Goal: Task Accomplishment & Management: Complete application form

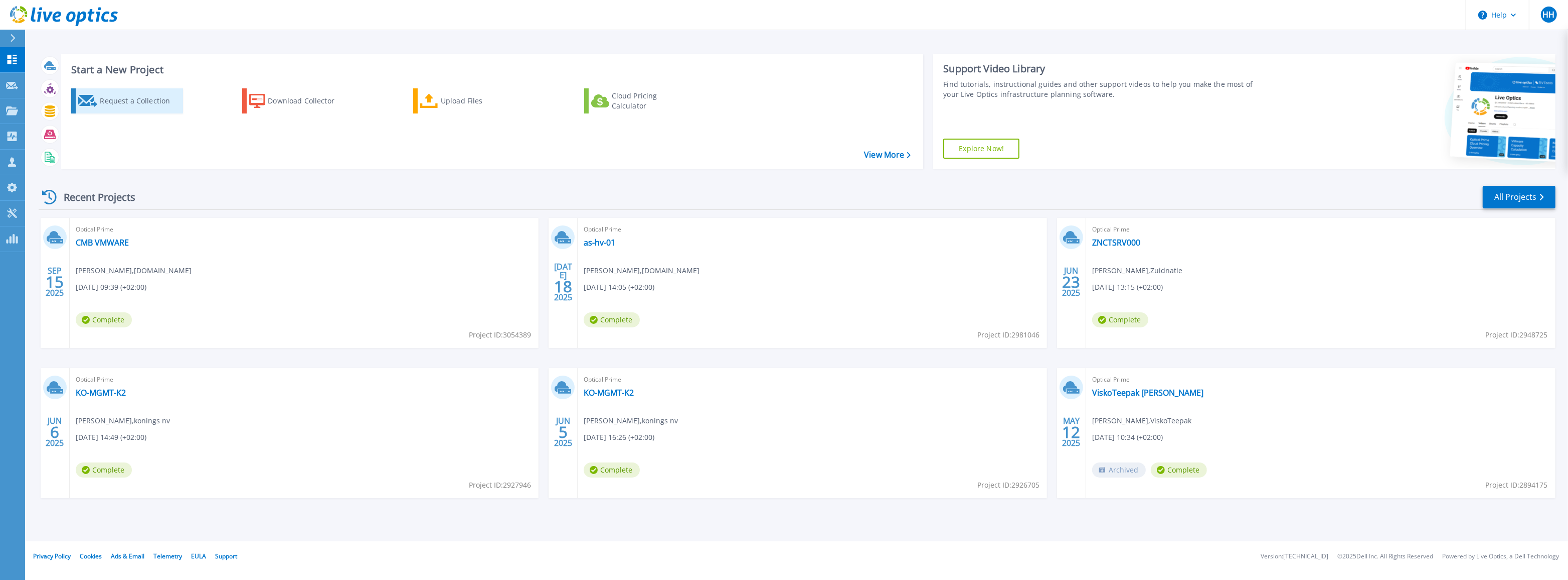
click at [108, 99] on div "Request a Collection" at bounding box center [140, 101] width 80 height 20
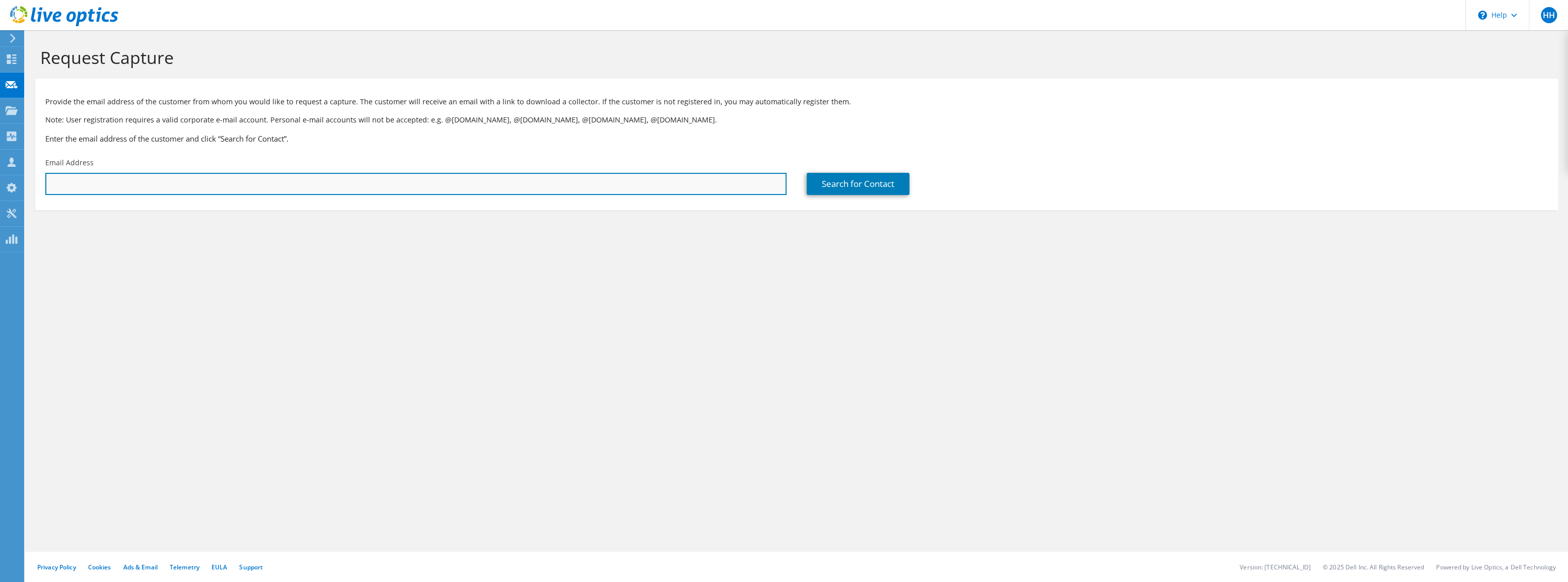
click at [187, 179] on input "text" at bounding box center [415, 184] width 741 height 22
type input "jacco.van.gent@soapeople.com"
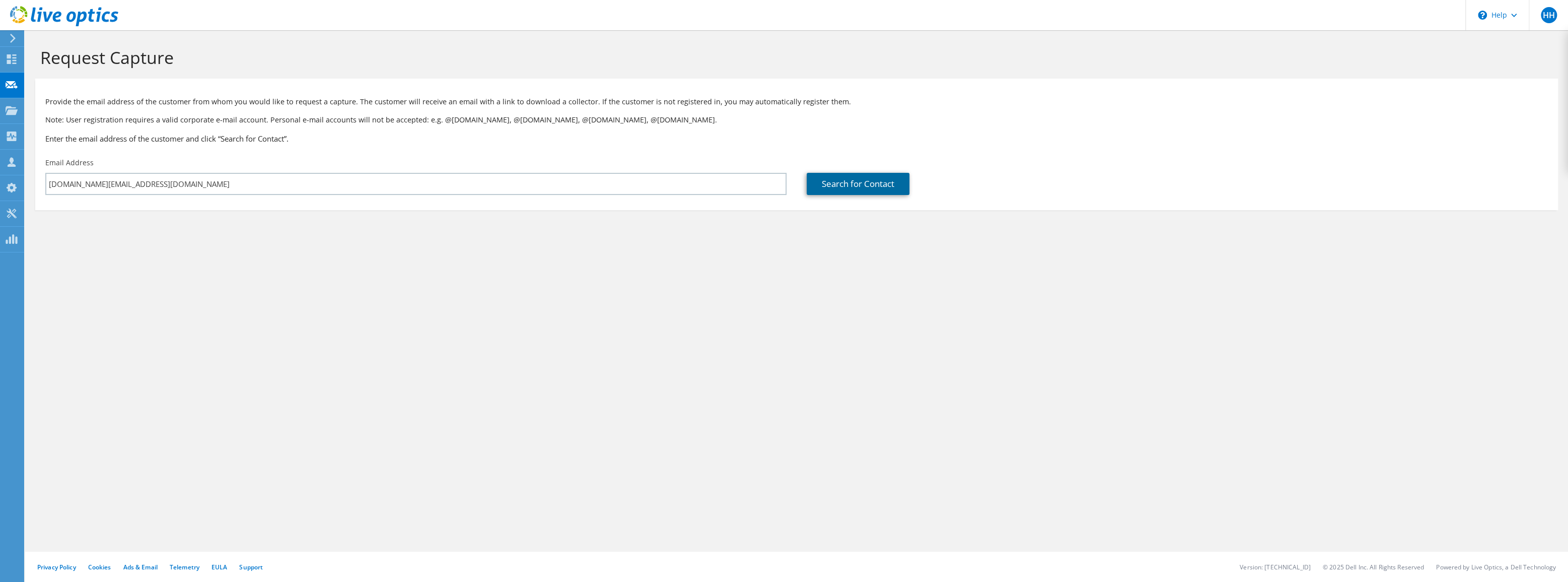
click at [881, 186] on link "Search for Contact" at bounding box center [858, 184] width 103 height 22
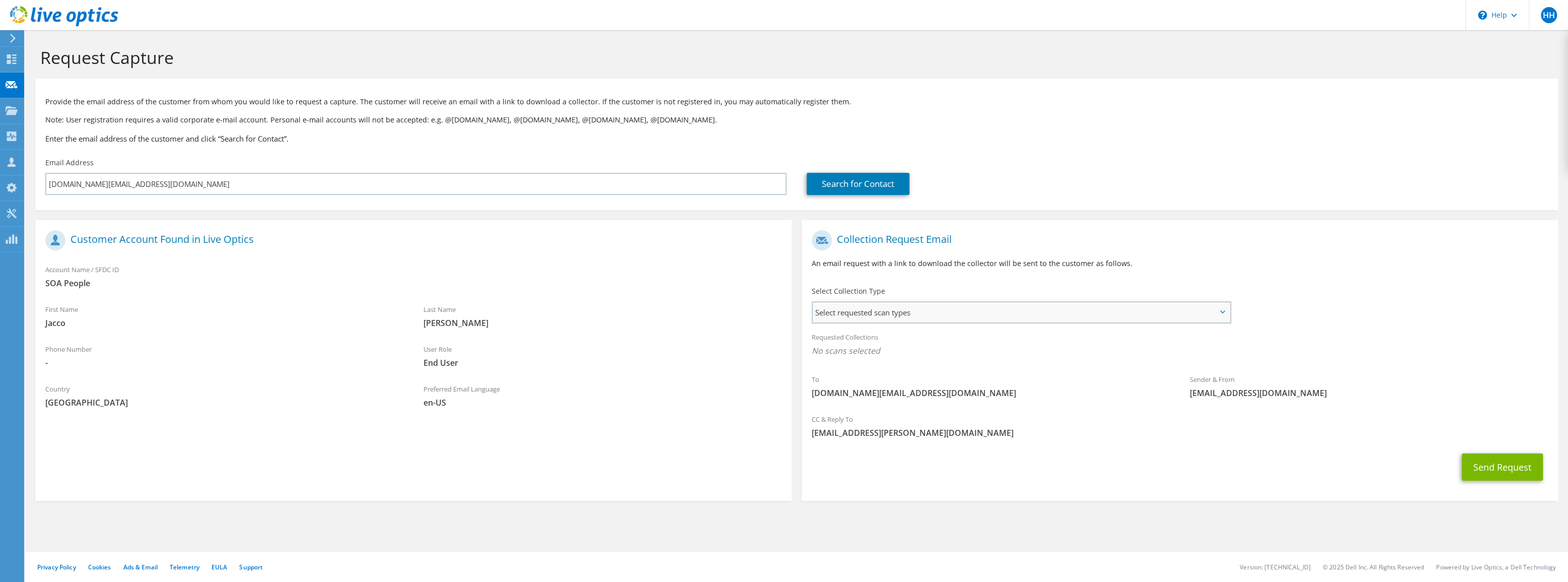
drag, startPoint x: 876, startPoint y: 300, endPoint x: 876, endPoint y: 316, distance: 16.0
click at [876, 300] on div "Select Collection Type Select requested scan types Server Virtualization Optica…" at bounding box center [1022, 303] width 421 height 35
click at [875, 317] on span "Select requested scan types" at bounding box center [1021, 312] width 417 height 20
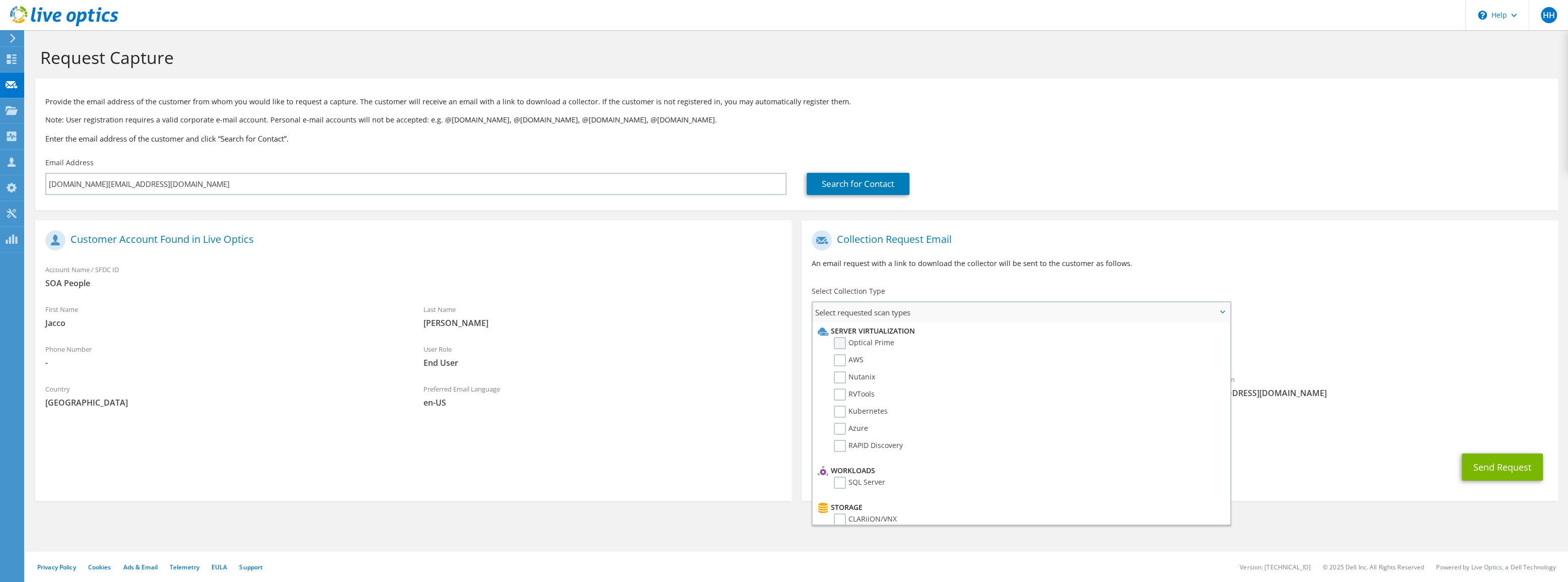
click at [843, 344] on label "Optical Prime" at bounding box center [864, 343] width 60 height 12
click at [0, 0] on input "Optical Prime" at bounding box center [0, 0] width 0 height 0
click at [836, 445] on label "Unity" at bounding box center [850, 446] width 33 height 12
click at [0, 0] on input "Unity" at bounding box center [0, 0] width 0 height 0
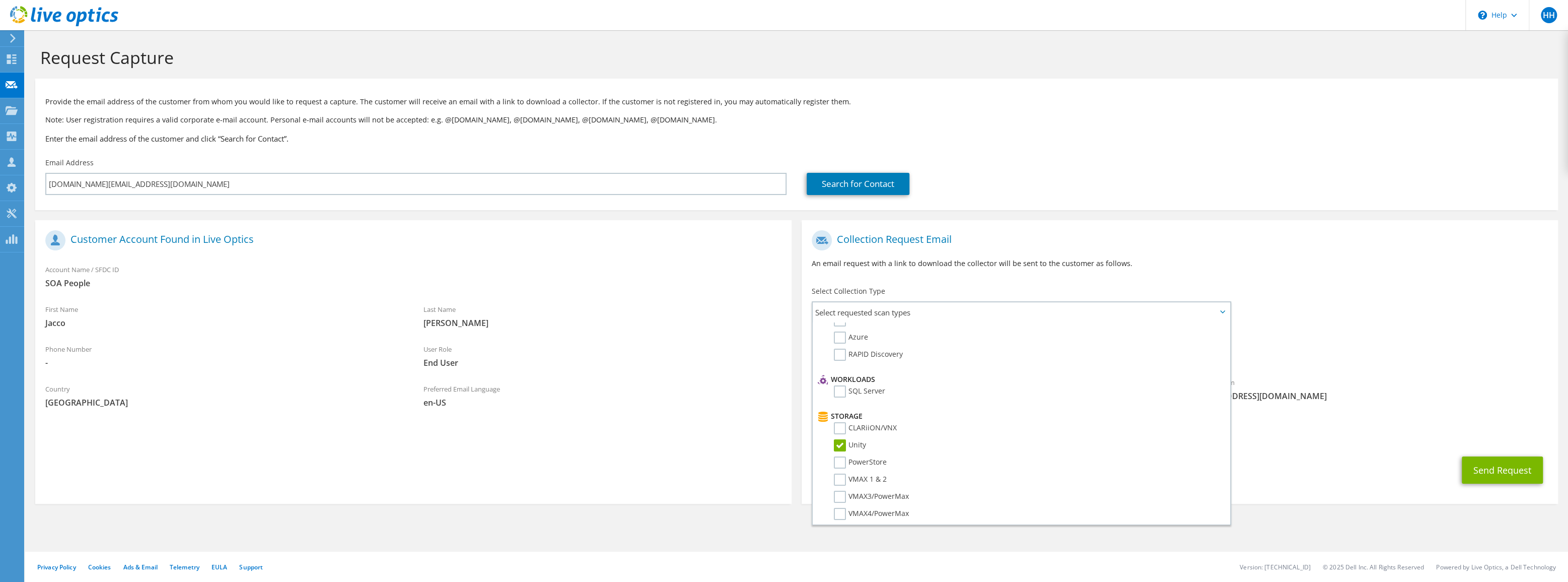
click at [1308, 340] on div "Requested Collections No scans selected Optical Prime Unity" at bounding box center [1180, 346] width 756 height 40
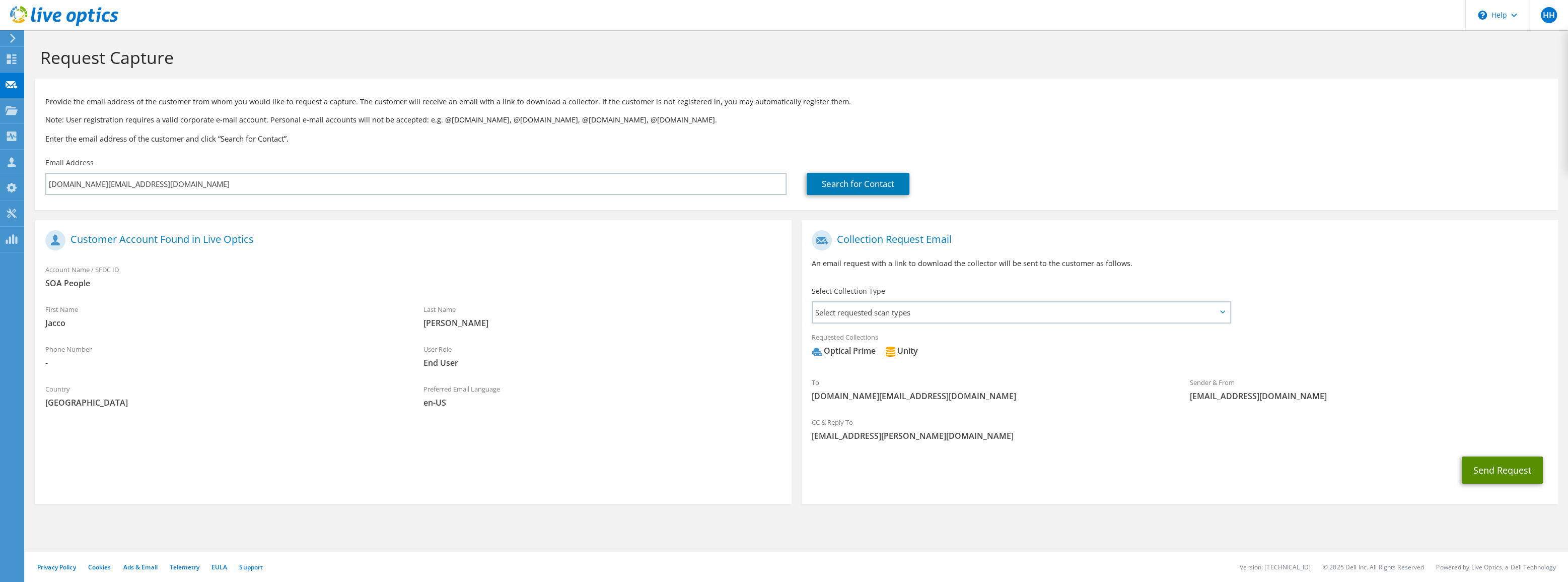
click at [1489, 470] on button "Send Request" at bounding box center [1501, 470] width 81 height 27
